Goal: Information Seeking & Learning: Check status

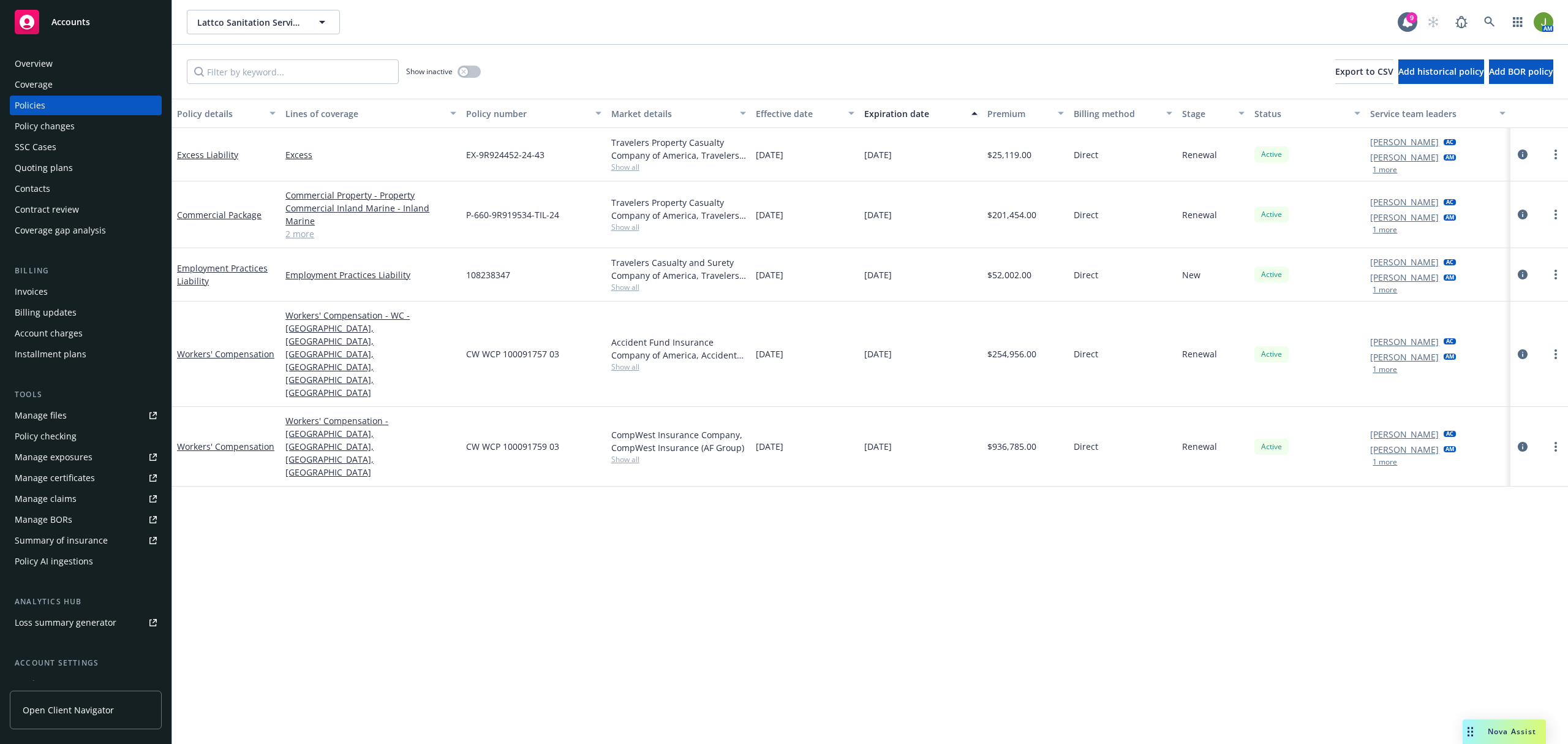
click at [43, 170] on div "Quoting plans" at bounding box center [44, 168] width 58 height 19
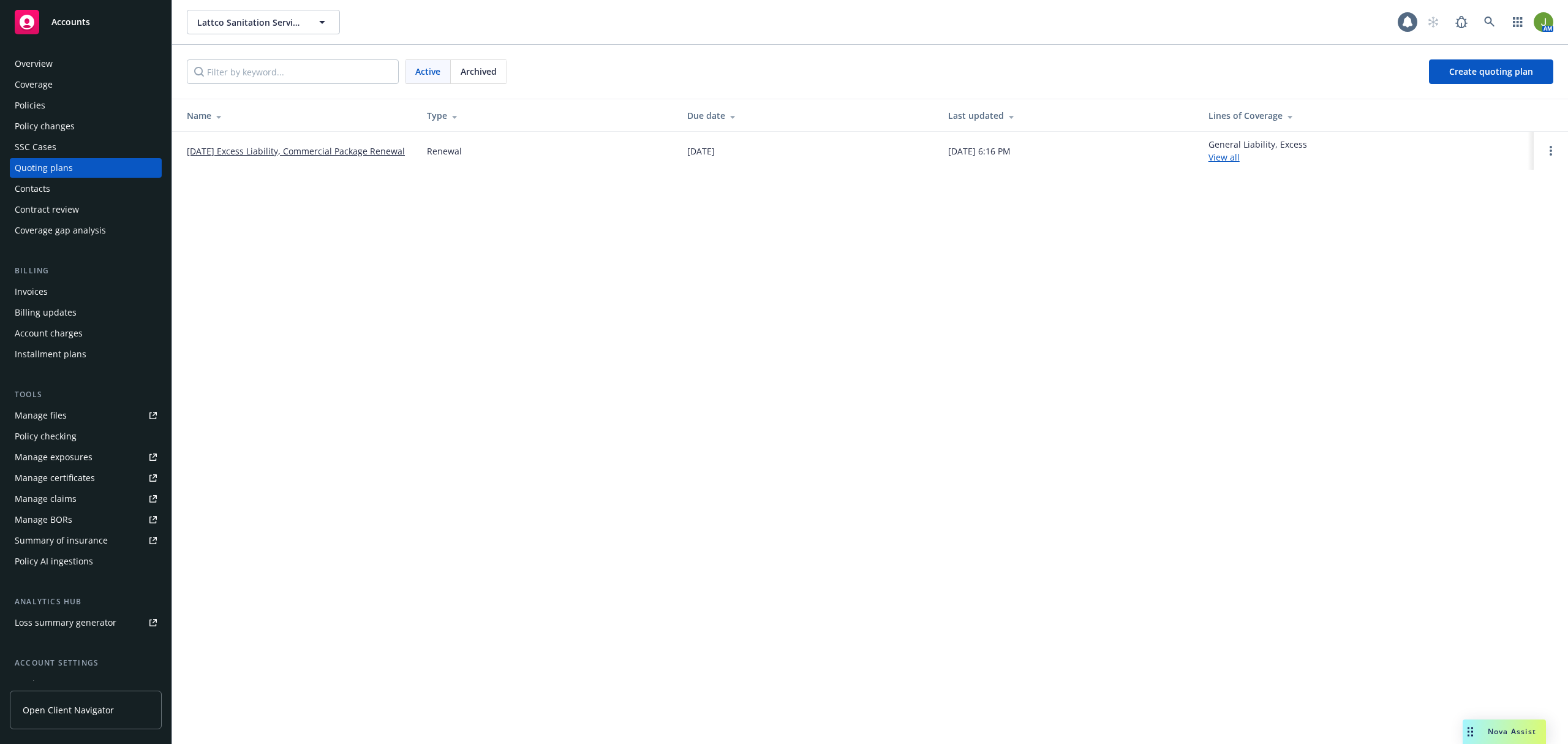
click at [251, 154] on link "[DATE] Excess Liability, Commercial Package Renewal" at bounding box center [296, 151] width 218 height 13
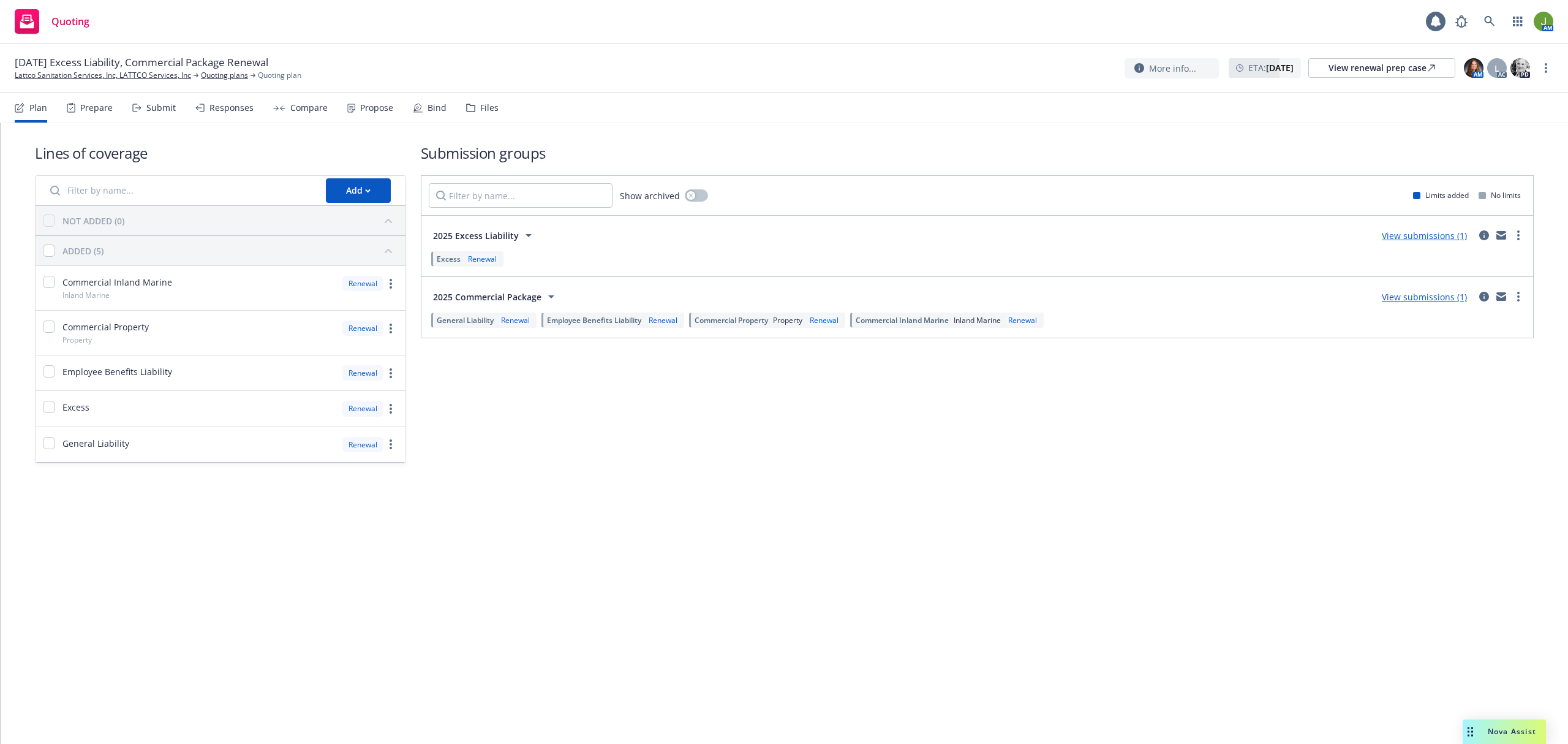
click at [484, 111] on div "Files" at bounding box center [489, 107] width 18 height 10
